Goal: Communication & Community: Answer question/provide support

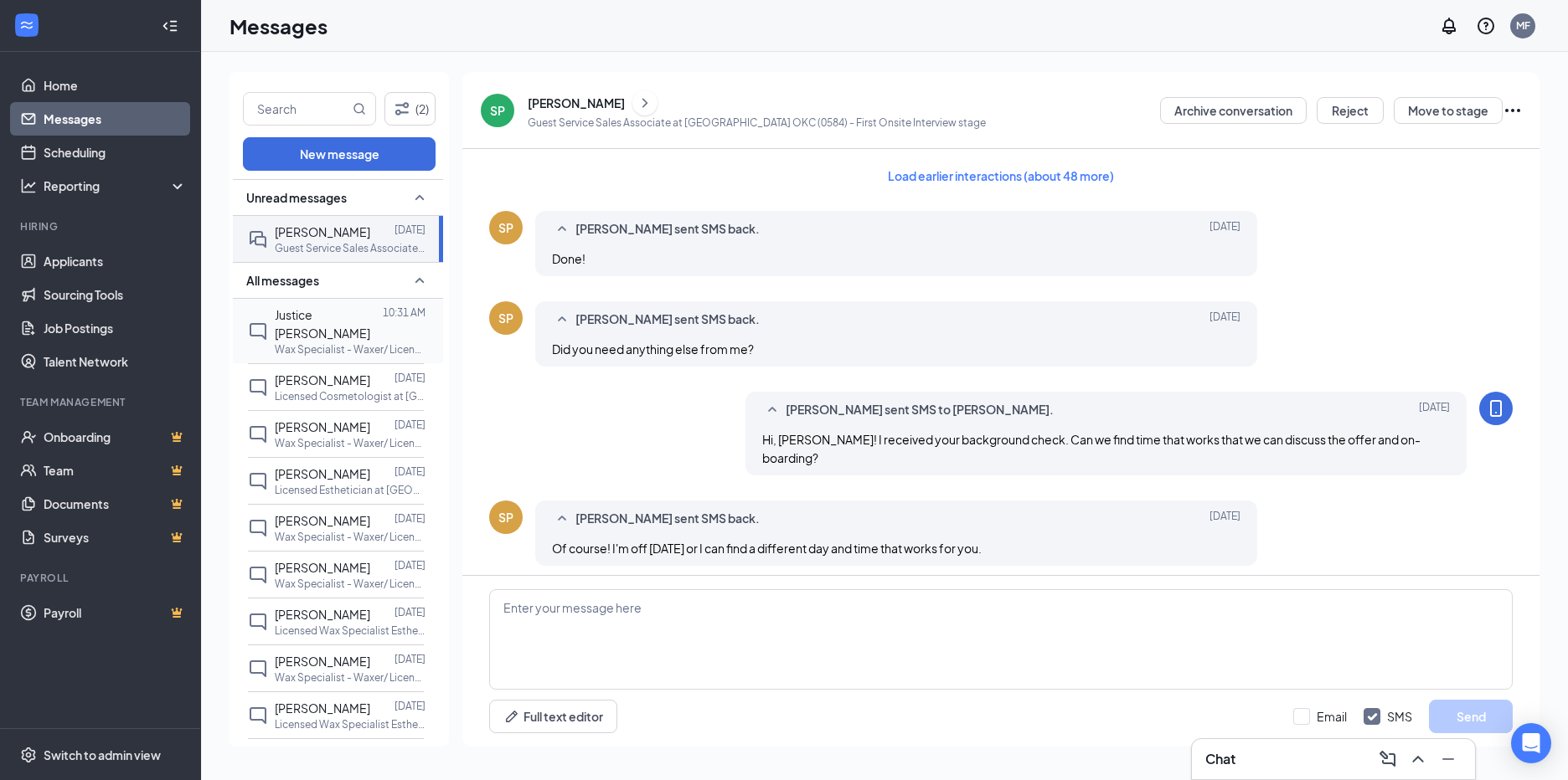
scroll to position [605, 0]
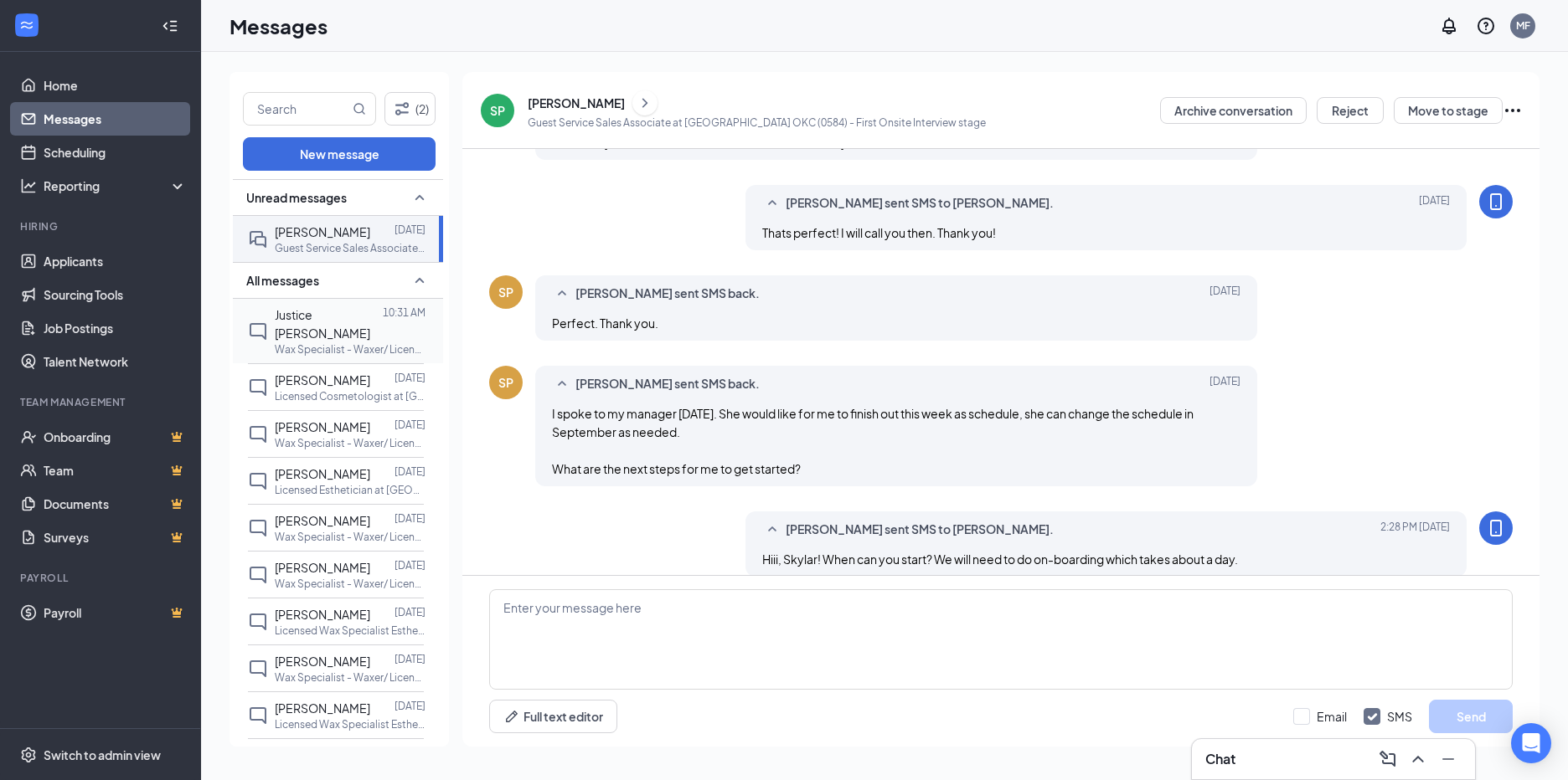
click at [334, 343] on p "Wax Specialist - Waxer/ Licensed Esthetician at [GEOGRAPHIC_DATA] OKC (0584)" at bounding box center [350, 349] width 151 height 14
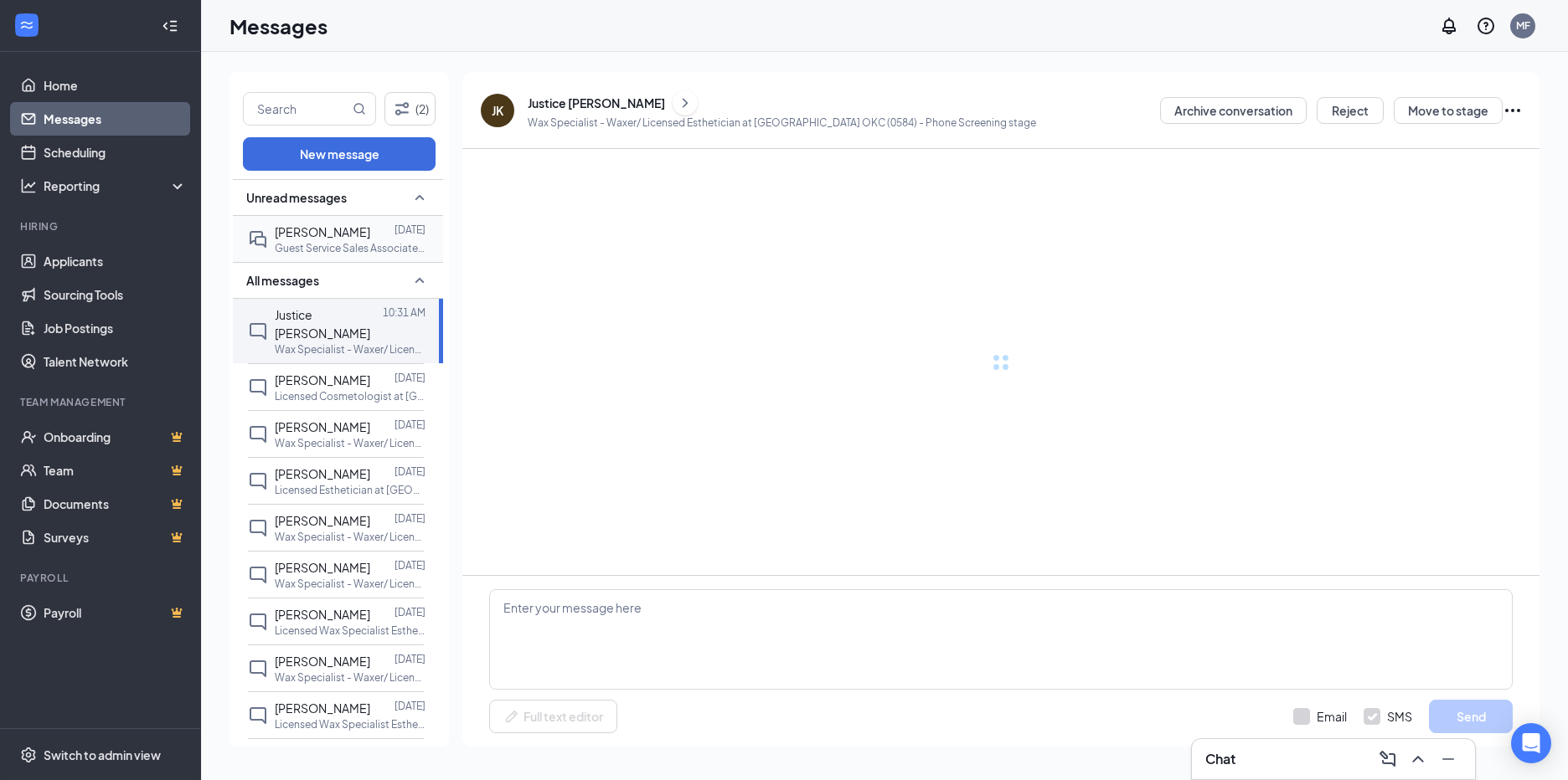
click at [328, 229] on span "[PERSON_NAME]" at bounding box center [322, 232] width 95 height 15
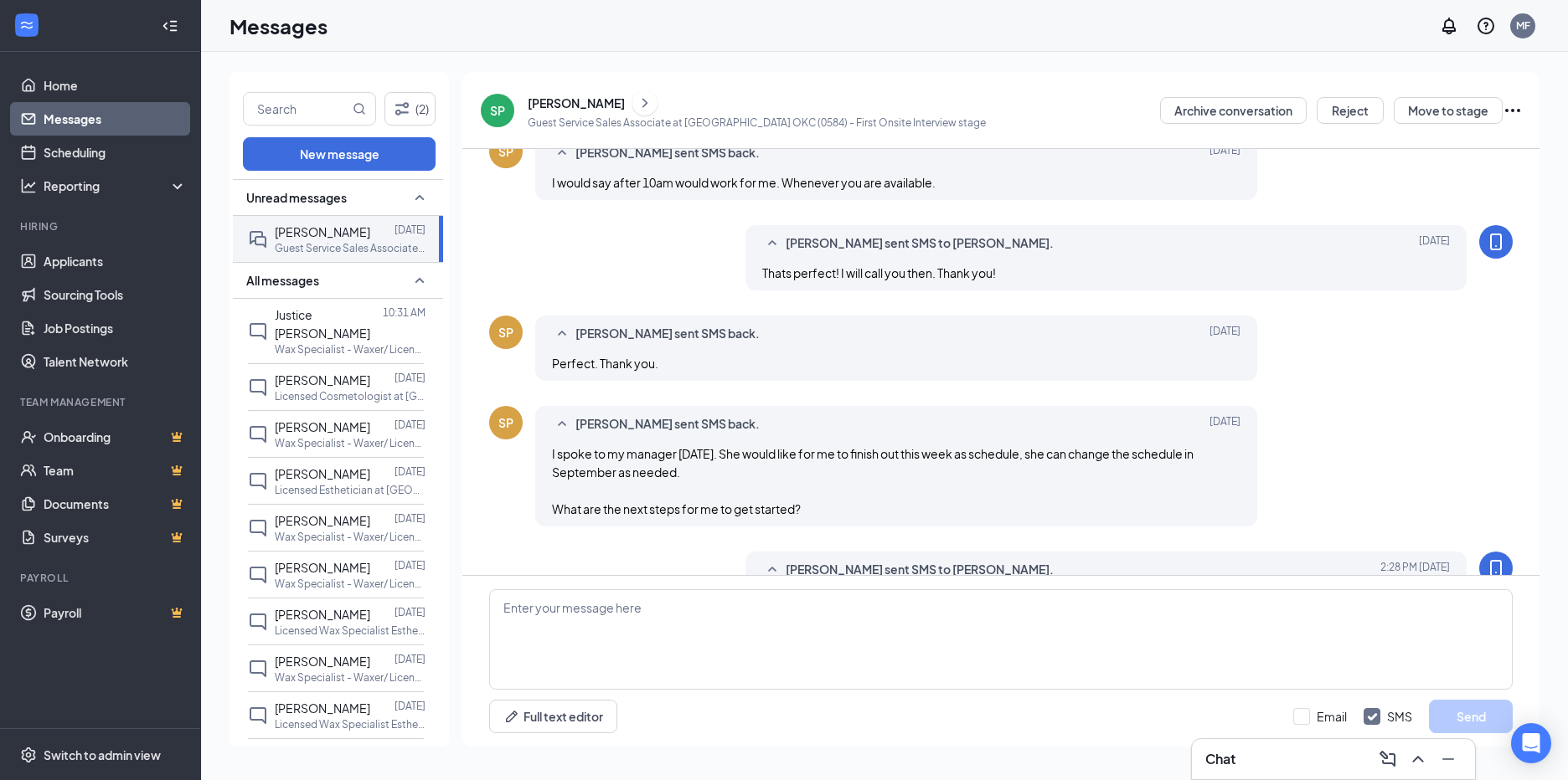
scroll to position [605, 0]
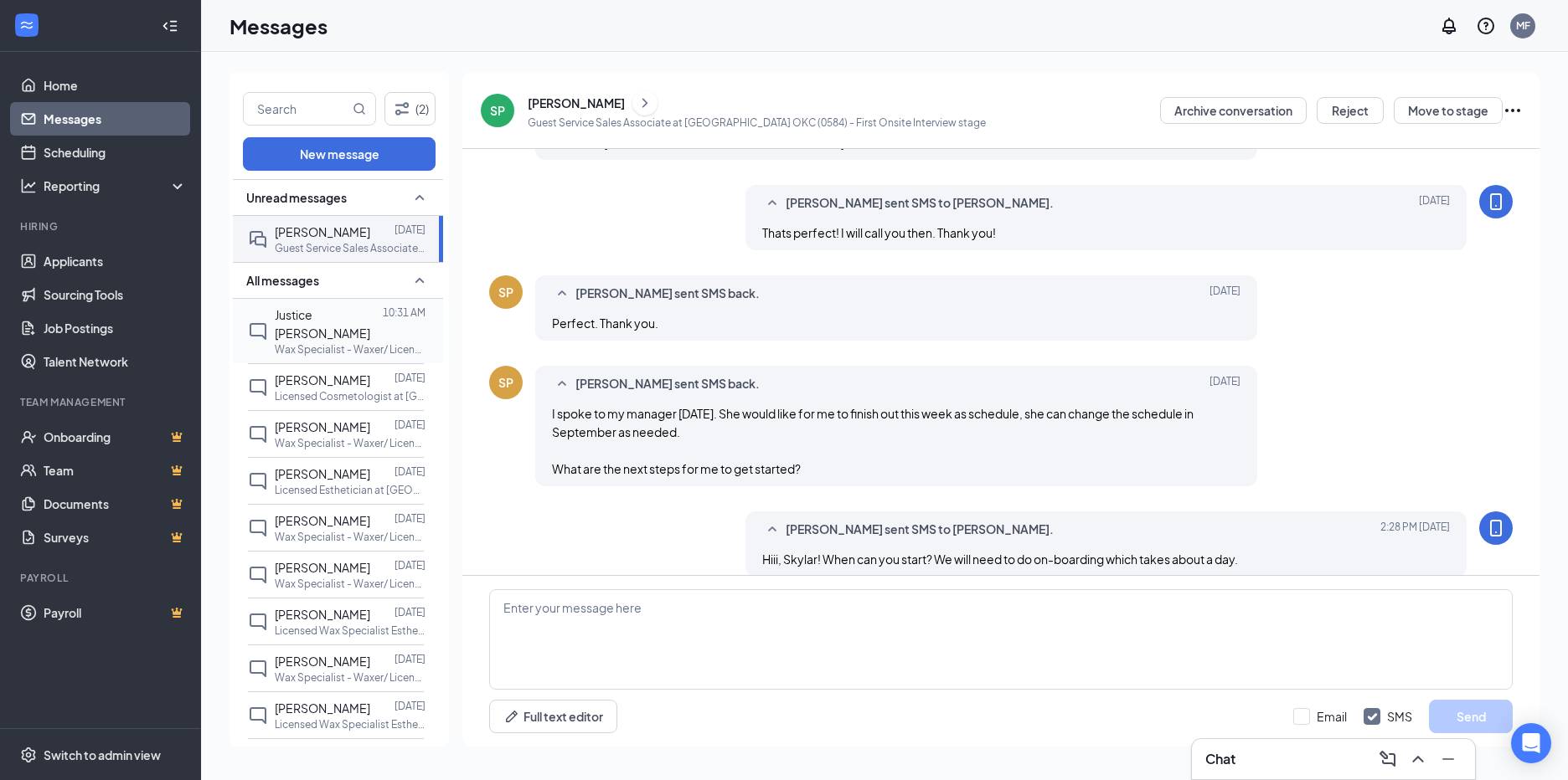
click at [289, 343] on p "Wax Specialist - Waxer/ Licensed Esthetician at [GEOGRAPHIC_DATA] OKC (0584)" at bounding box center [350, 349] width 151 height 14
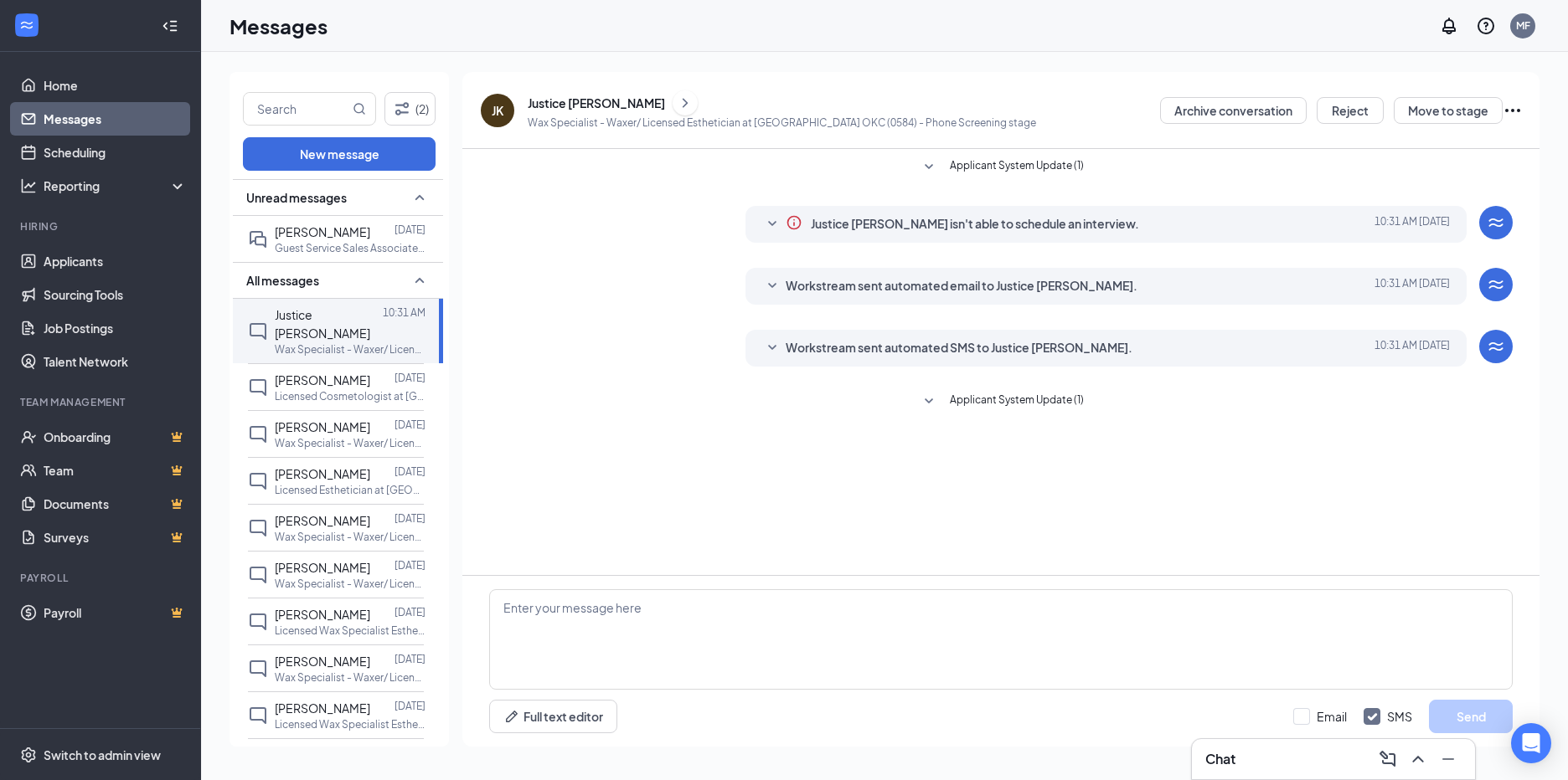
click at [415, 198] on icon "SmallChevronUp" at bounding box center [420, 198] width 9 height 5
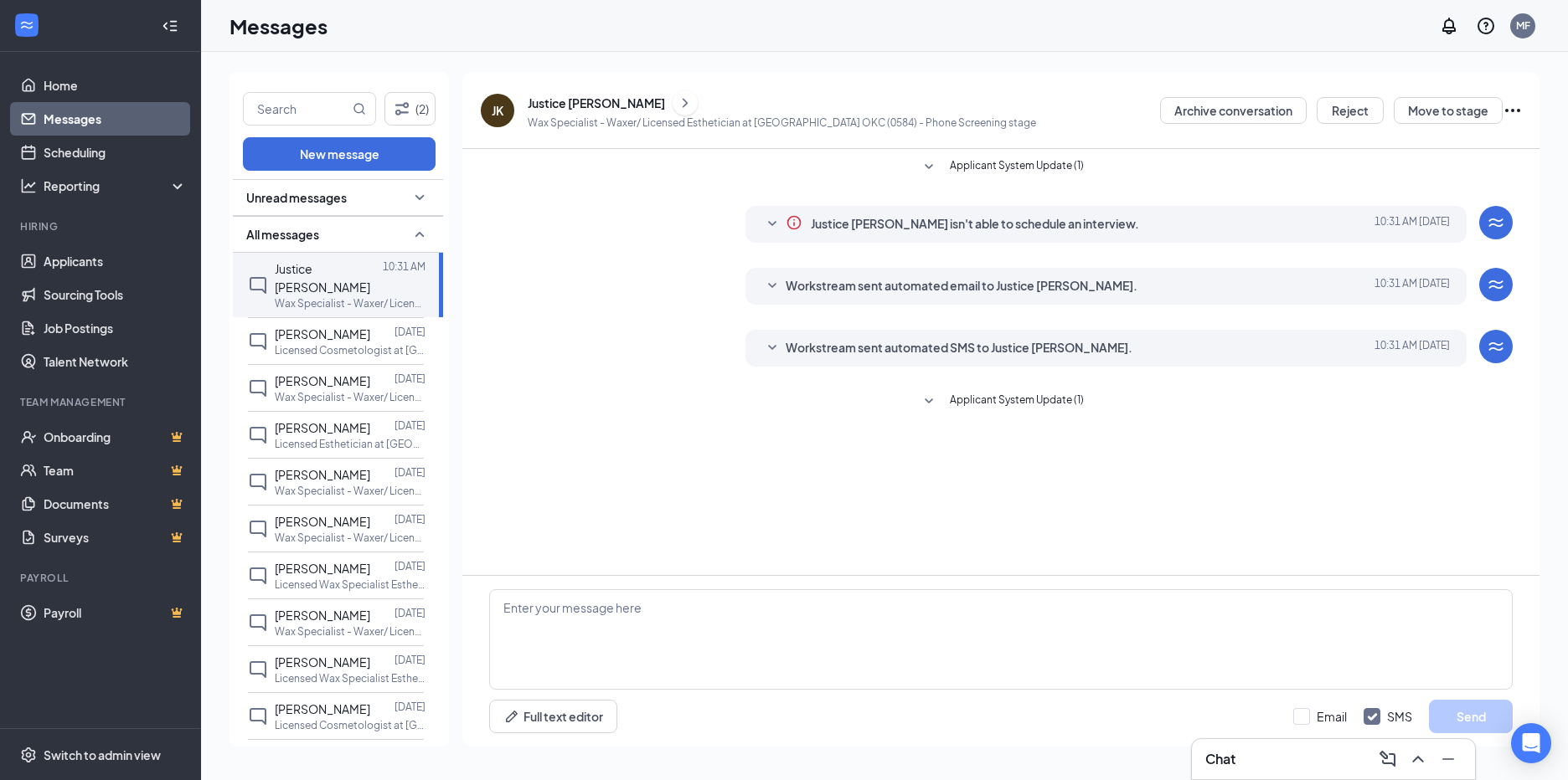
click at [410, 198] on icon "SmallChevronDown" at bounding box center [420, 198] width 20 height 20
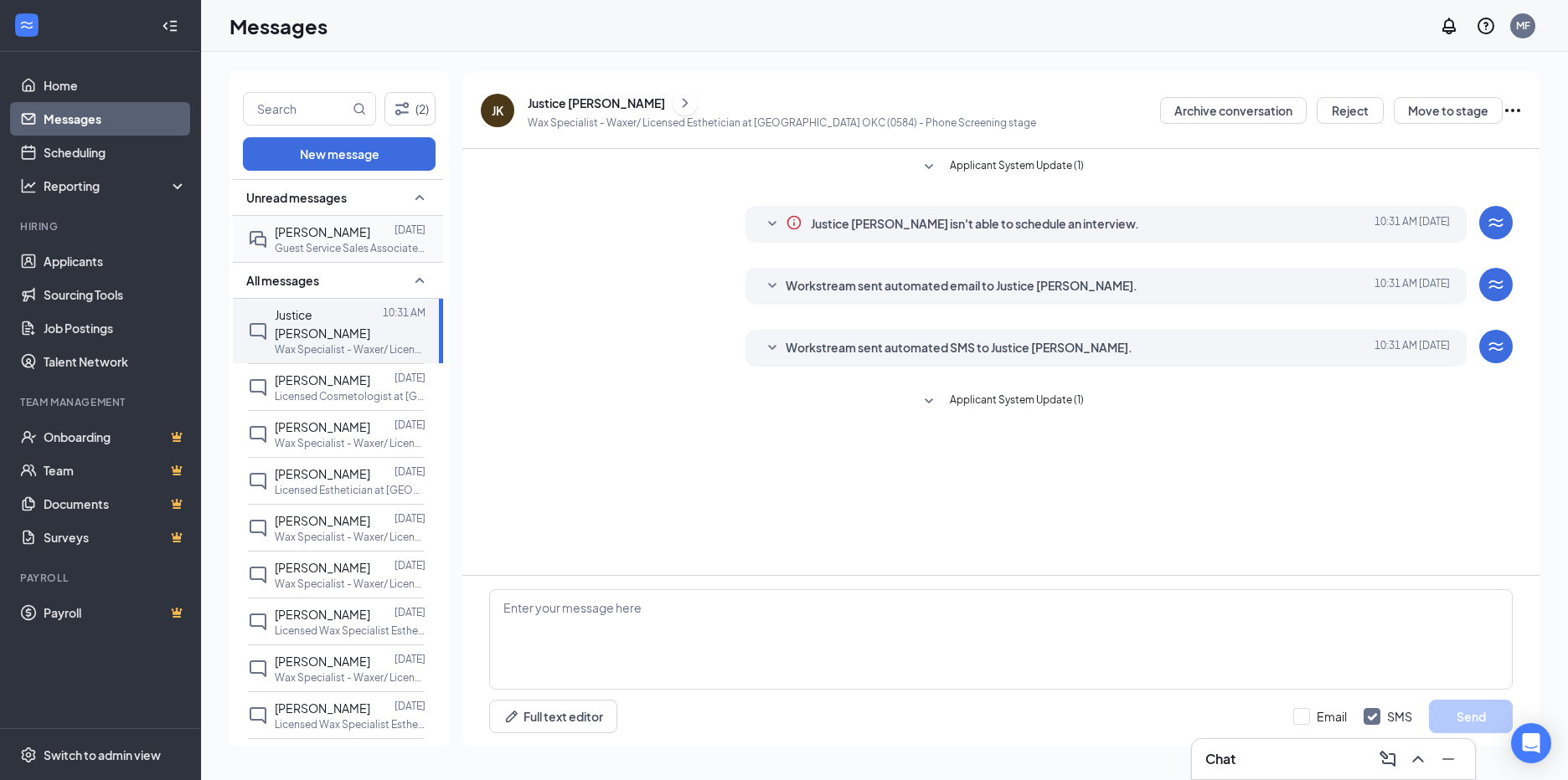
click at [335, 245] on p "Guest Service Sales Associate at [GEOGRAPHIC_DATA] OKC (0584)" at bounding box center [350, 248] width 151 height 14
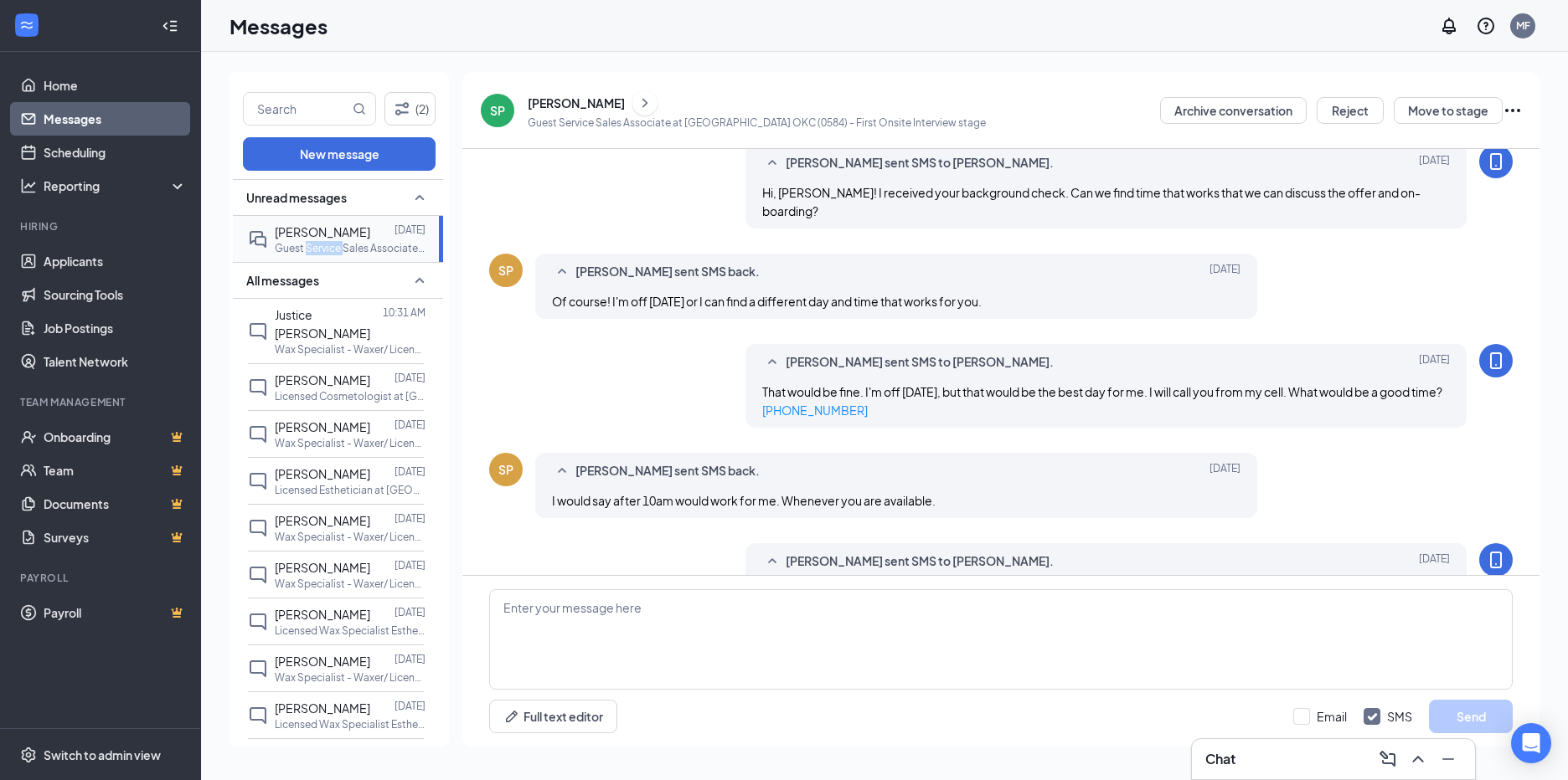
scroll to position [605, 0]
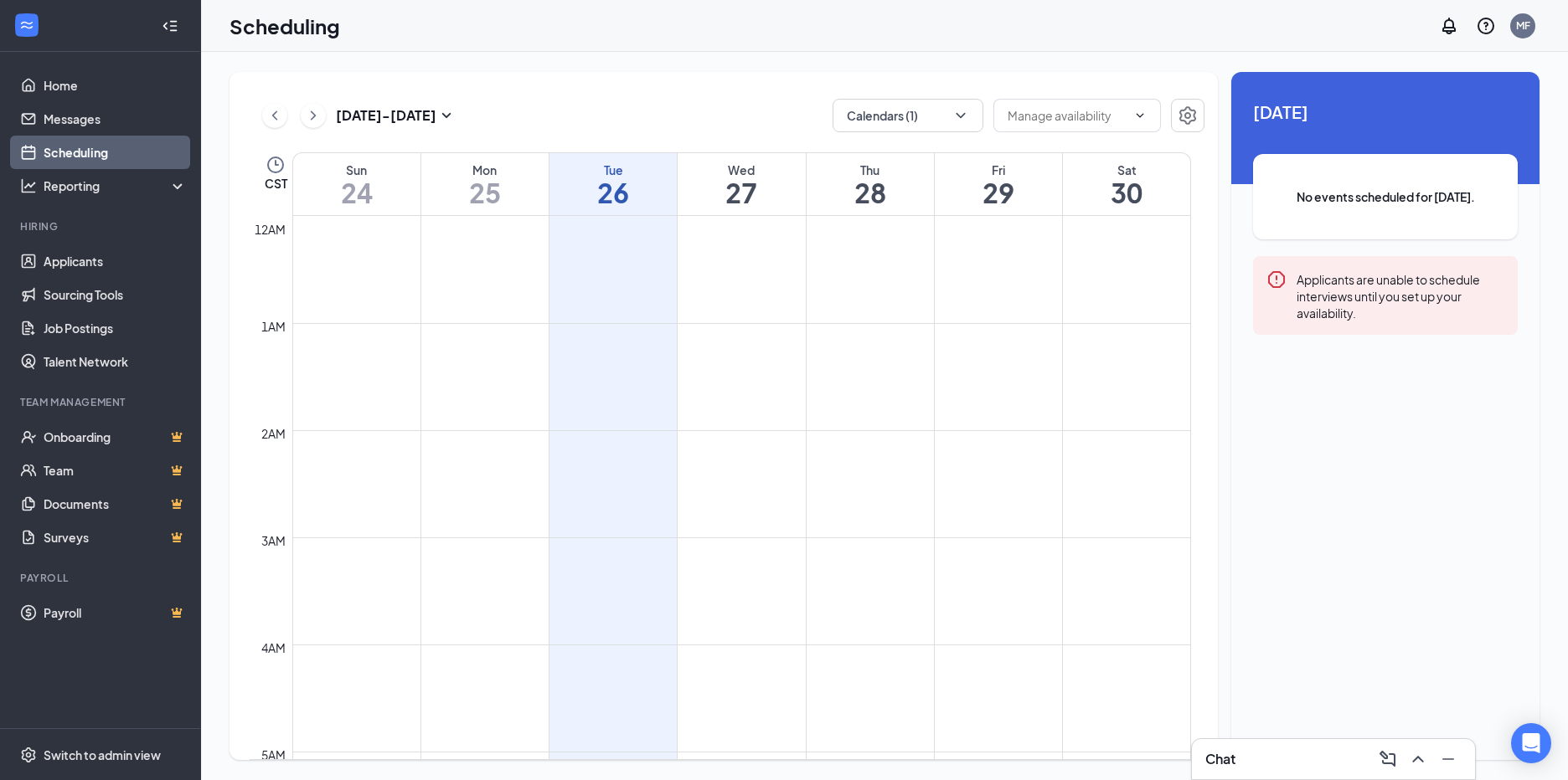
scroll to position [823, 0]
click at [99, 116] on link "Messages" at bounding box center [116, 119] width 144 height 34
